Goal: Navigation & Orientation: Find specific page/section

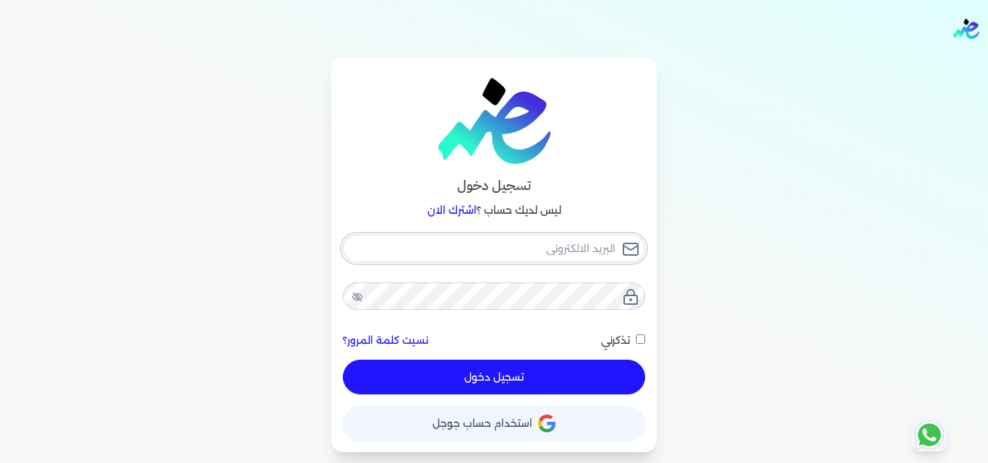
type input "[EMAIL_ADDRESS][DOMAIN_NAME][GEOGRAPHIC_DATA]"
click at [513, 380] on button "تسجيل دخول" at bounding box center [494, 377] width 302 height 35
checkbox input "false"
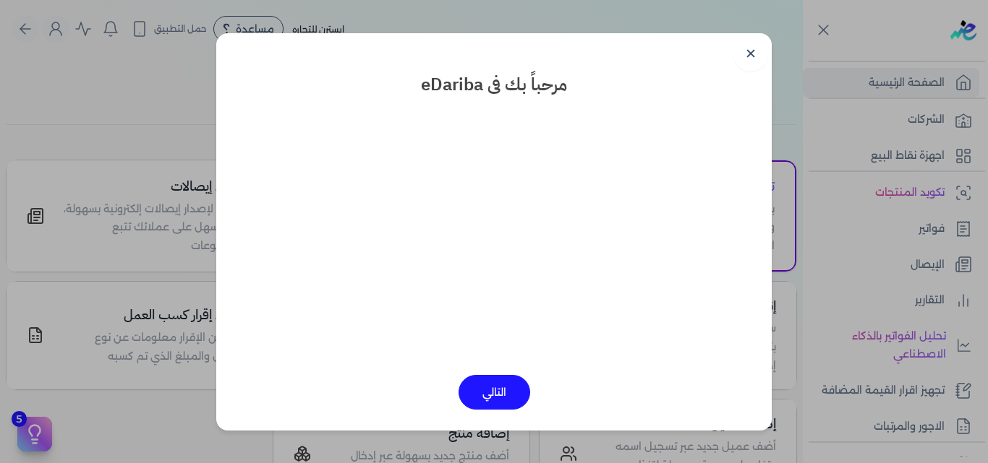
click at [501, 400] on button "التالي" at bounding box center [494, 392] width 72 height 35
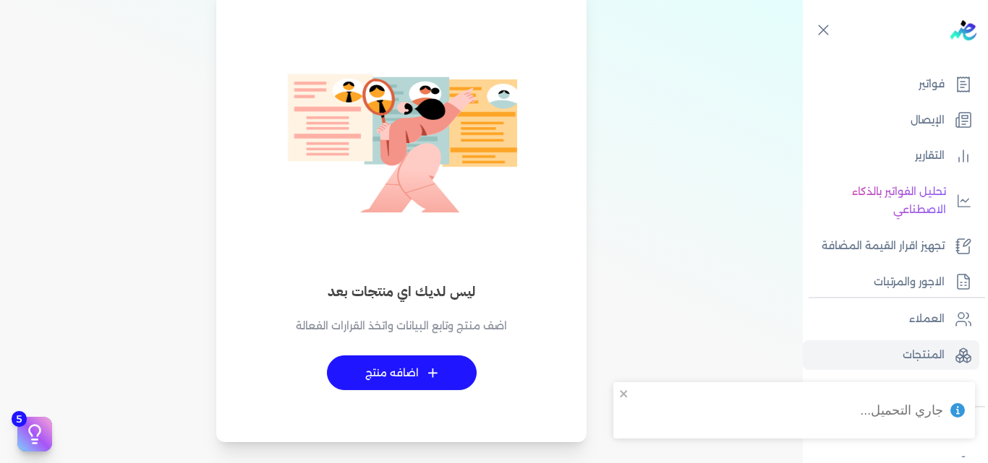
scroll to position [72, 0]
